Goal: Entertainment & Leisure: Consume media (video, audio)

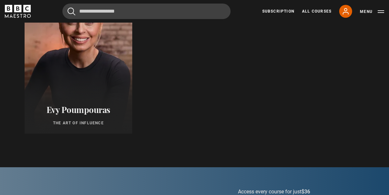
scroll to position [359, 0]
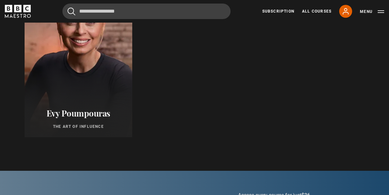
click at [119, 97] on div at bounding box center [78, 59] width 118 height 171
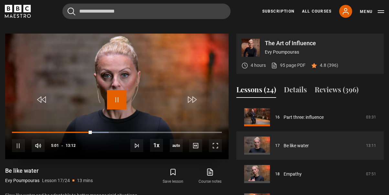
click at [117, 90] on span "Video Player" at bounding box center [116, 99] width 19 height 19
click at [117, 93] on span "Video Player" at bounding box center [116, 99] width 19 height 19
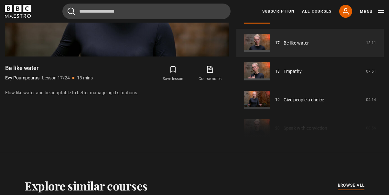
scroll to position [374, 0]
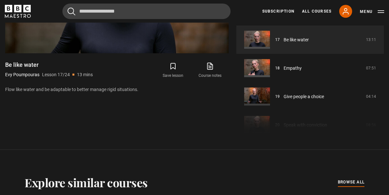
drag, startPoint x: 382, startPoint y: 96, endPoint x: 379, endPoint y: 109, distance: 12.8
click at [379, 109] on div "Course trailer 01 Introduction 05:01 02 Part one: understanding you 02:30 03 Se…" at bounding box center [310, 67] width 148 height 140
drag, startPoint x: 382, startPoint y: 97, endPoint x: 379, endPoint y: 109, distance: 12.5
click at [379, 109] on div "Course trailer 01 Introduction 05:01 02 Part one: understanding you 02:30 03 Se…" at bounding box center [310, 67] width 148 height 140
click at [195, 112] on div "Video Player is loading. Play Lesson Be like water 10s Skip Back 10 seconds Pau…" at bounding box center [117, 32] width 224 height 209
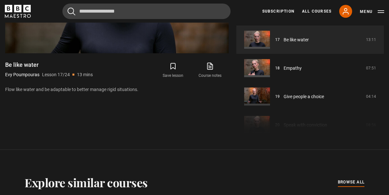
drag, startPoint x: 382, startPoint y: 92, endPoint x: 381, endPoint y: 103, distance: 10.5
click at [381, 103] on div "Course trailer 01 Introduction 05:01 02 Part one: understanding you 02:30 03 Se…" at bounding box center [310, 67] width 148 height 140
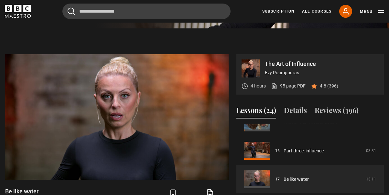
scroll to position [246, 0]
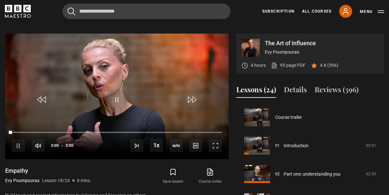
scroll to position [484, 0]
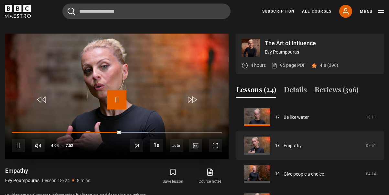
click at [119, 94] on span "Video Player" at bounding box center [116, 99] width 19 height 19
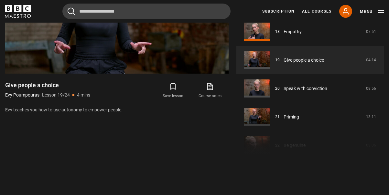
scroll to position [355, 0]
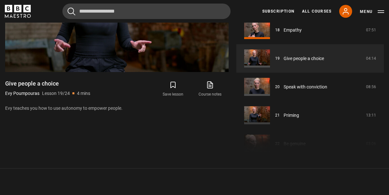
drag, startPoint x: 381, startPoint y: 117, endPoint x: 382, endPoint y: 99, distance: 18.5
click at [382, 99] on div "Course trailer 01 Introduction 05:01 02 Part one: understanding you 02:30 03 Se…" at bounding box center [310, 86] width 148 height 140
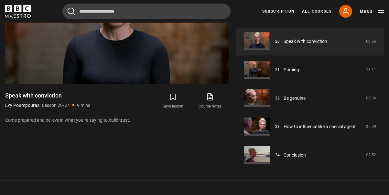
scroll to position [572, 0]
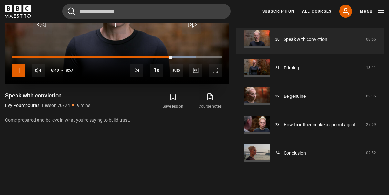
click at [22, 64] on span "Video Player" at bounding box center [18, 70] width 13 height 13
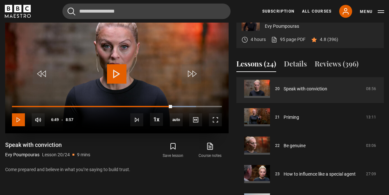
click at [14, 114] on span "Video Player" at bounding box center [18, 120] width 13 height 13
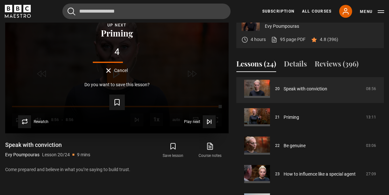
click at [67, 63] on div "4 Cancel" at bounding box center [117, 61] width 203 height 26
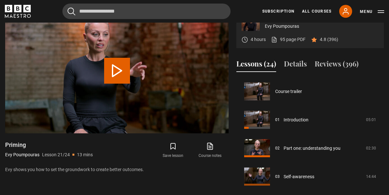
click at [14, 115] on video "Video Player" at bounding box center [117, 71] width 224 height 126
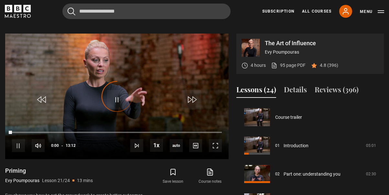
scroll to position [569, 0]
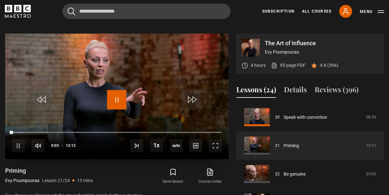
click at [115, 96] on span "Video Player" at bounding box center [116, 99] width 19 height 19
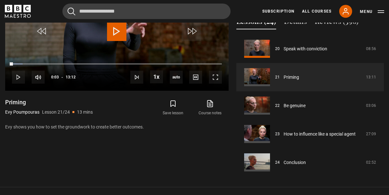
scroll to position [340, 0]
